Goal: Task Accomplishment & Management: Use online tool/utility

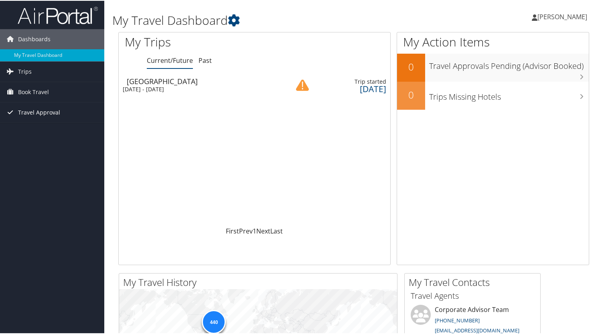
click at [53, 107] on span "Travel Approval" at bounding box center [39, 112] width 42 height 20
click at [42, 93] on span "Book Travel" at bounding box center [33, 91] width 31 height 20
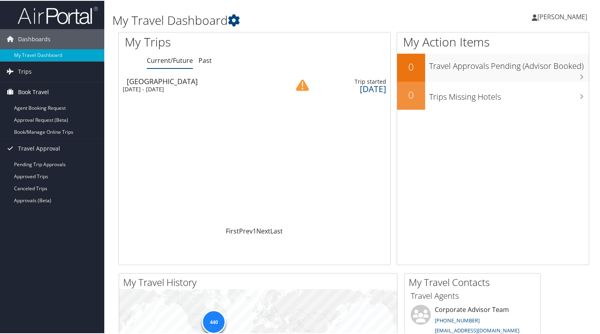
click at [38, 90] on span "Book Travel" at bounding box center [33, 91] width 31 height 20
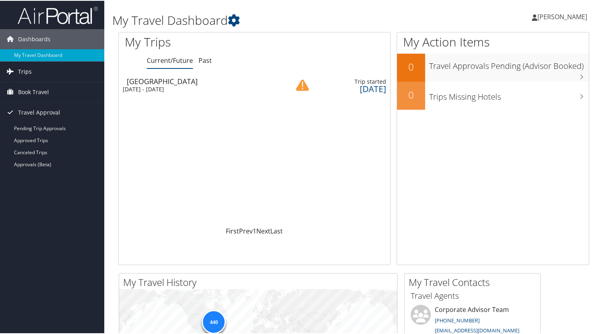
click at [33, 75] on link "Trips" at bounding box center [52, 71] width 104 height 20
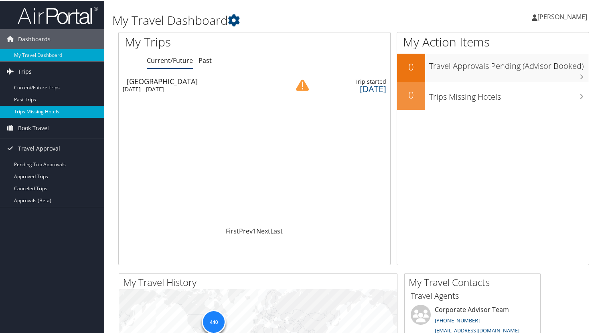
click at [39, 113] on link "Trips Missing Hotels" at bounding box center [52, 111] width 104 height 12
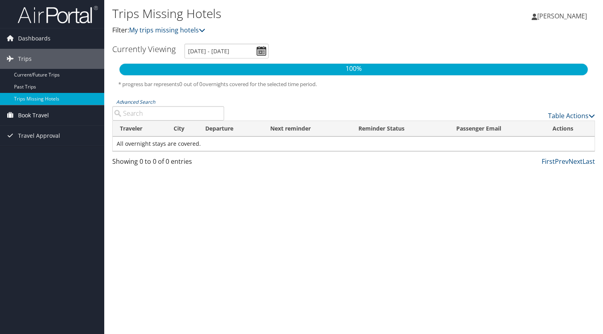
click at [57, 117] on link "Book Travel" at bounding box center [52, 115] width 104 height 20
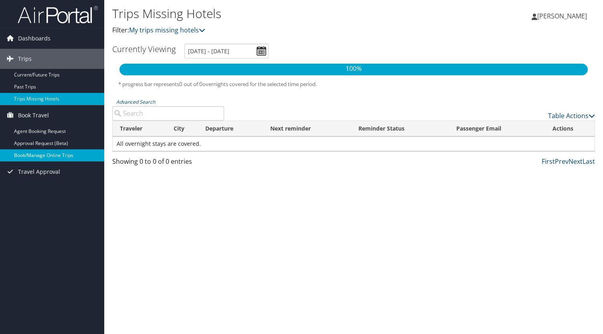
click at [61, 150] on link "Book/Manage Online Trips" at bounding box center [52, 156] width 104 height 12
